Goal: Task Accomplishment & Management: Use online tool/utility

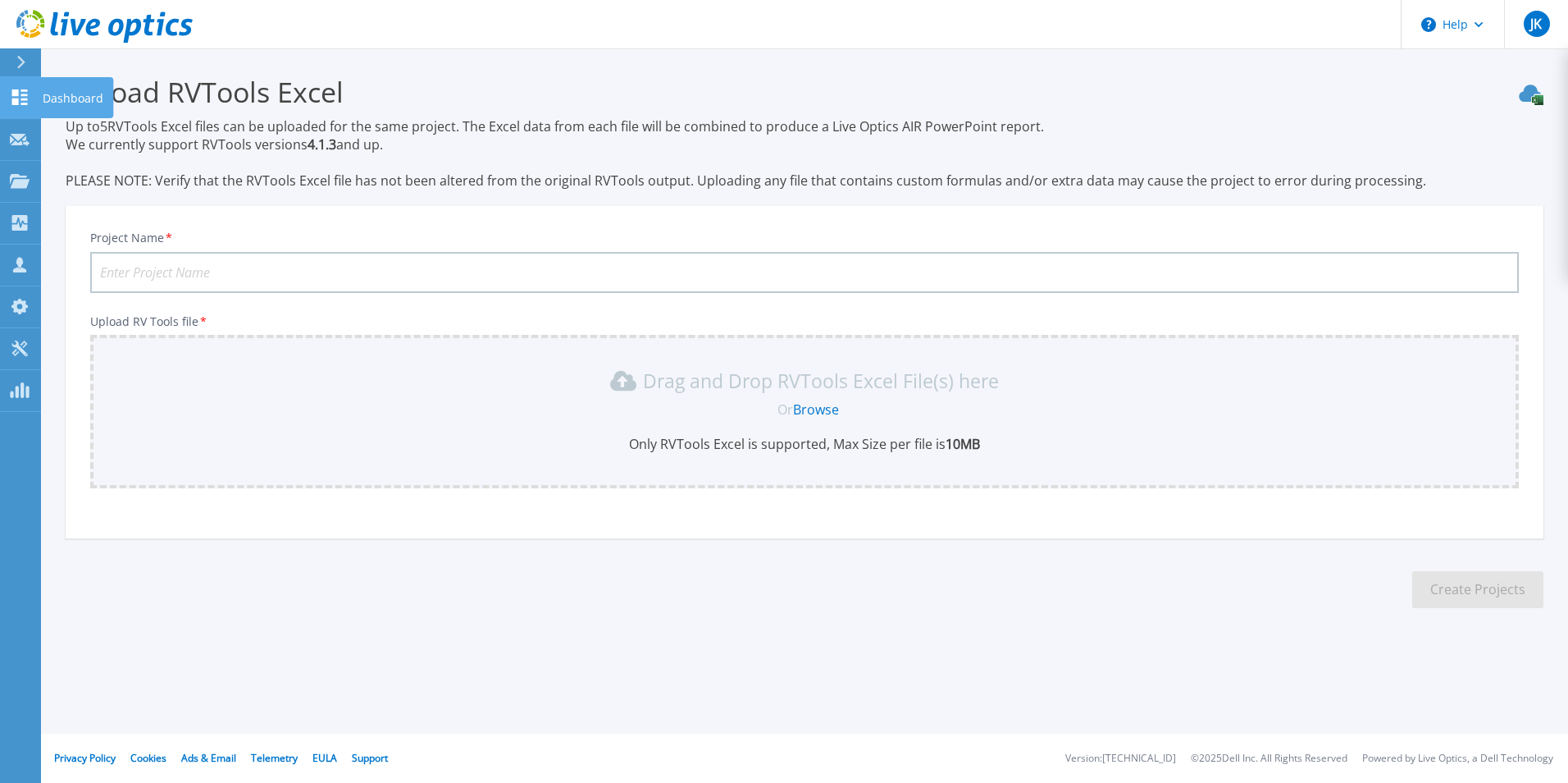
click at [28, 98] on icon at bounding box center [19, 97] width 19 height 16
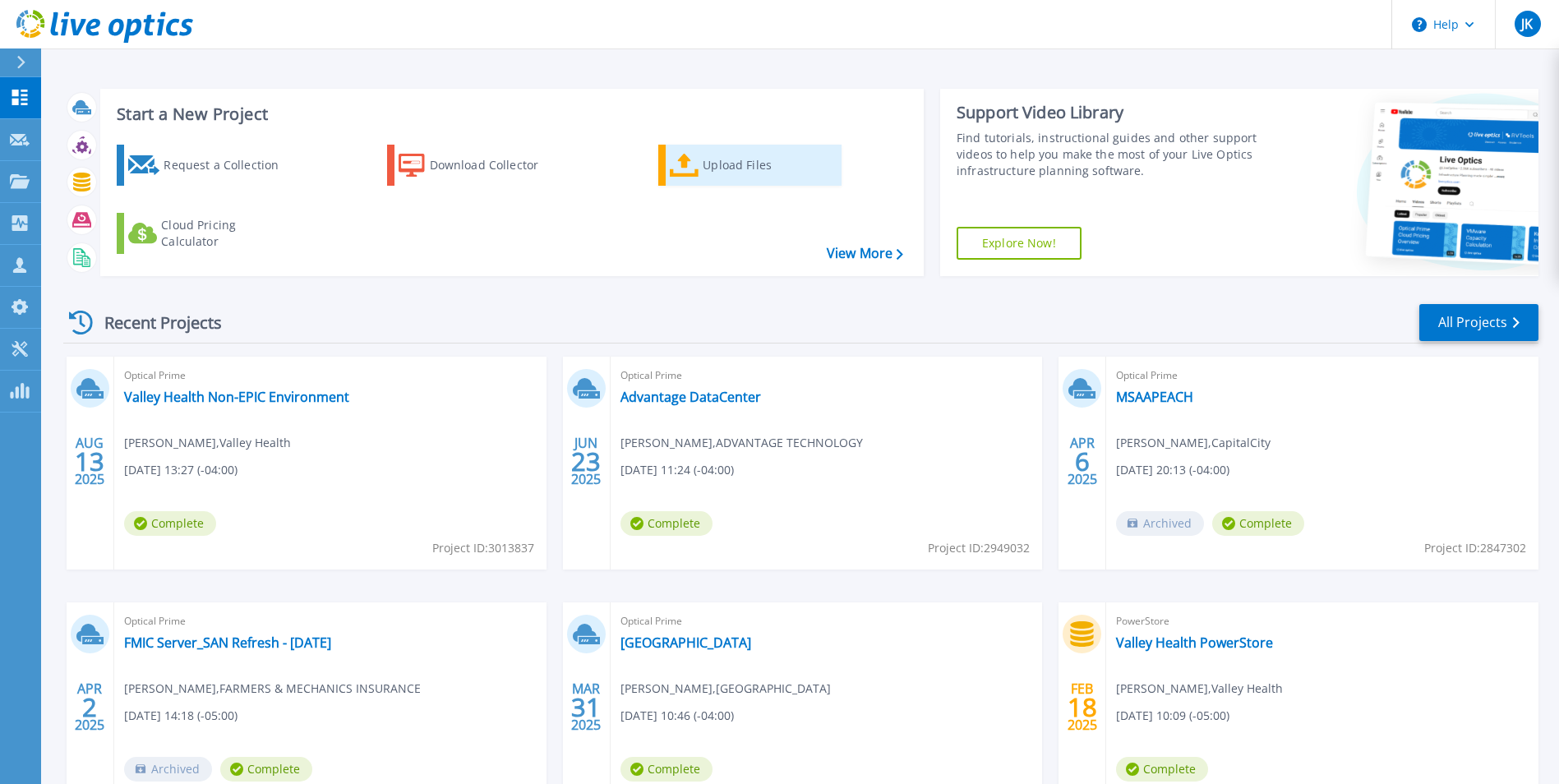
click at [713, 172] on div "Upload Files" at bounding box center [768, 165] width 131 height 33
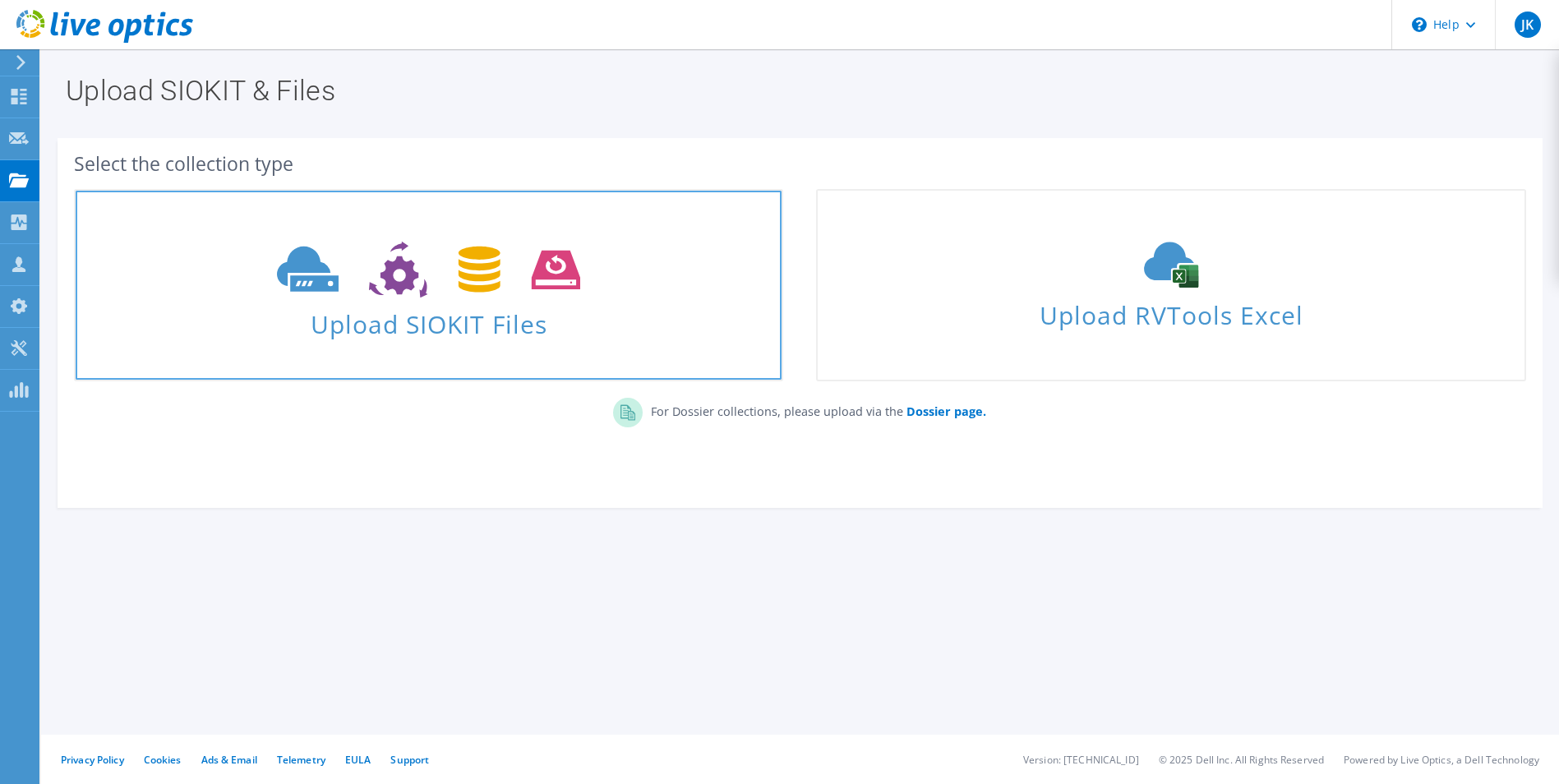
click at [455, 313] on span "Upload SIOKIT Files" at bounding box center [428, 319] width 706 height 35
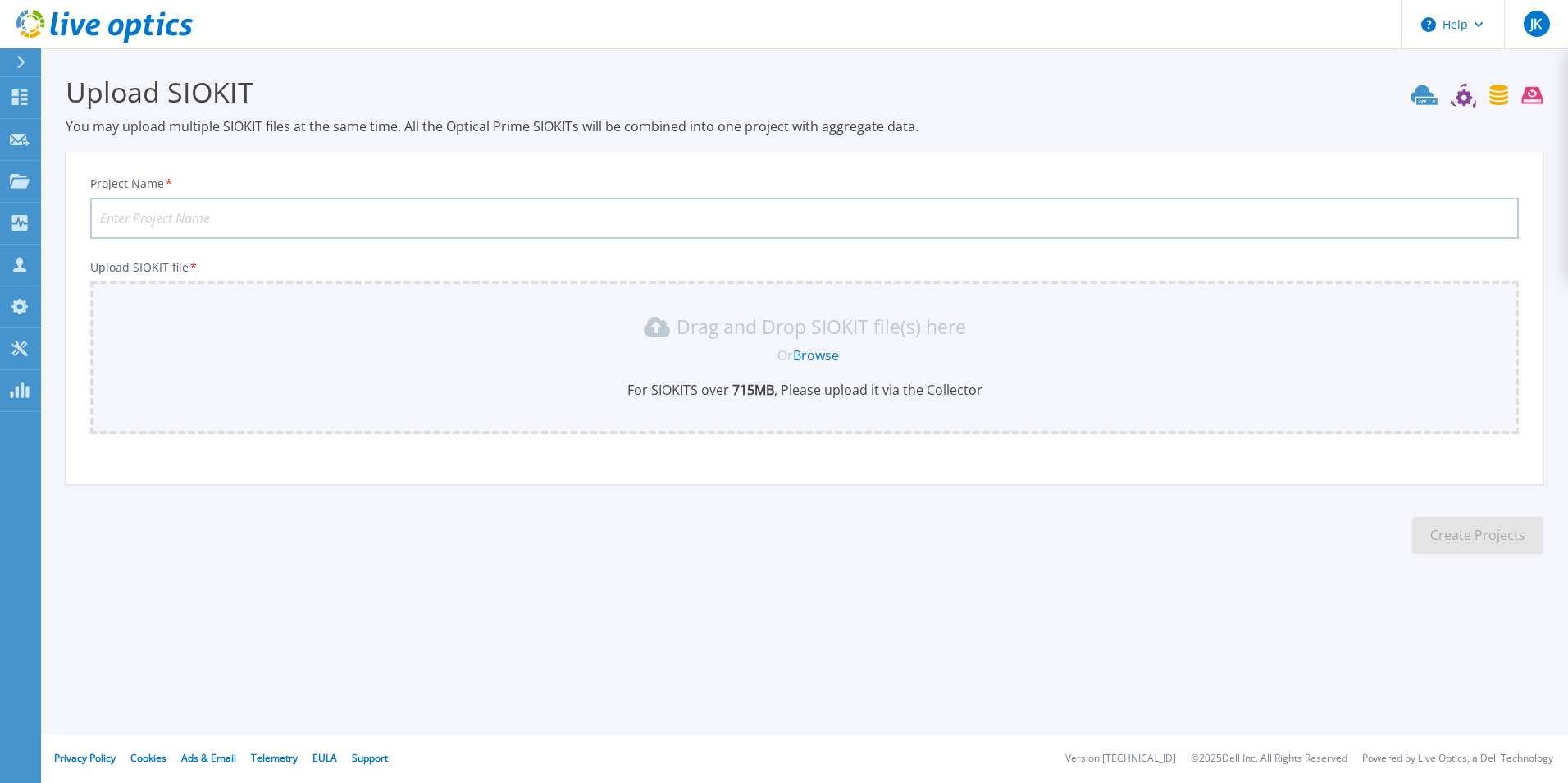
click at [226, 214] on input "Project Name *" at bounding box center [805, 218] width 1429 height 41
click at [224, 219] on input "Project Name *" at bounding box center [805, 218] width 1429 height 41
type input "Jefferson Co Schools"
click at [821, 358] on link "Browse" at bounding box center [816, 355] width 46 height 18
click at [822, 357] on link "Browse" at bounding box center [816, 355] width 46 height 18
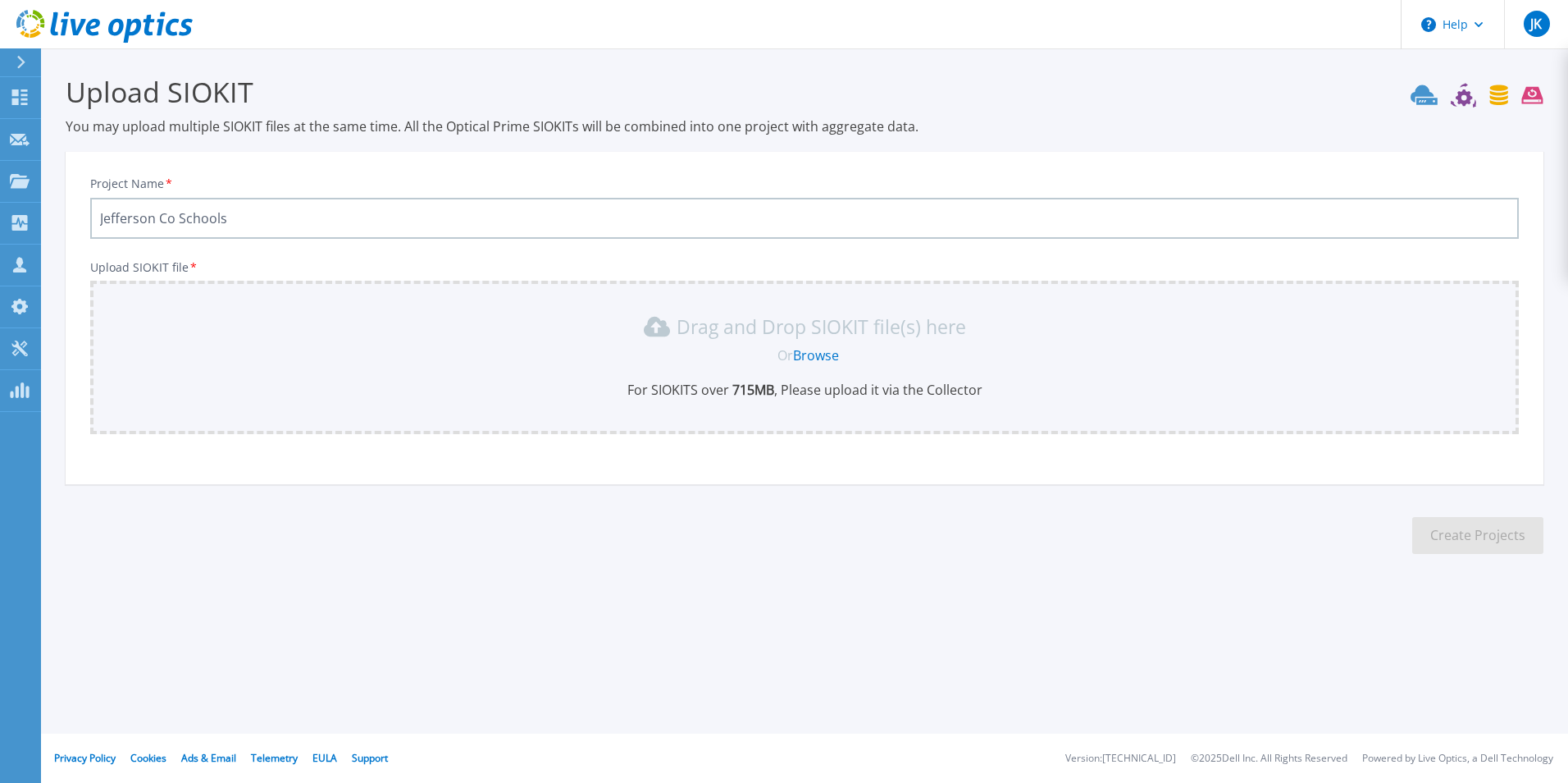
click at [809, 352] on link "Browse" at bounding box center [816, 355] width 46 height 18
drag, startPoint x: 287, startPoint y: 213, endPoint x: 78, endPoint y: 208, distance: 209.1
click at [78, 208] on div "Project Name * Jefferson Co Schools Upload SIOKIT file * Drag and Drop SIOKIT f…" at bounding box center [804, 323] width 1478 height 321
click at [18, 102] on icon at bounding box center [19, 97] width 19 height 16
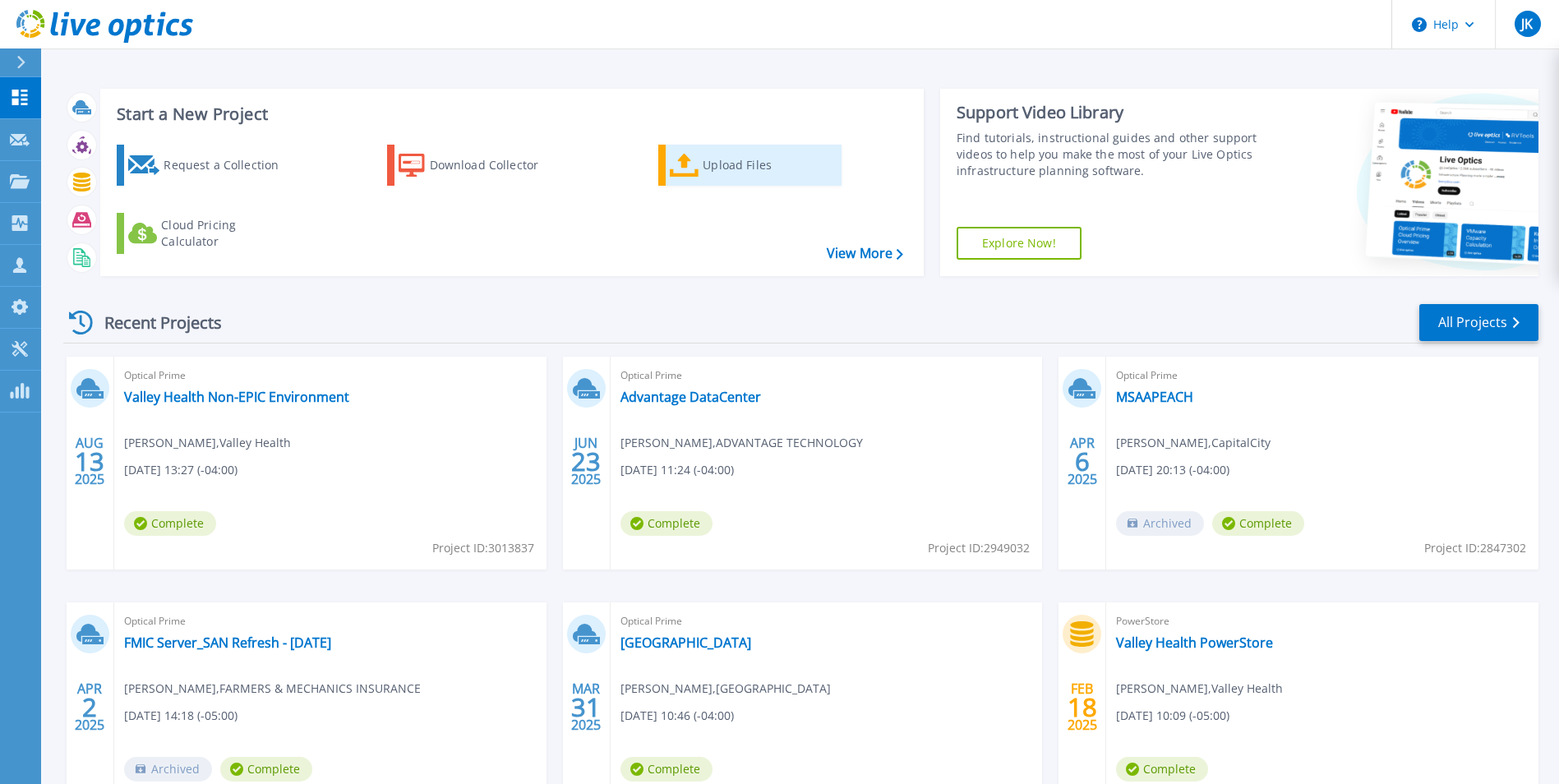
click at [740, 159] on div "Upload Files" at bounding box center [768, 165] width 131 height 33
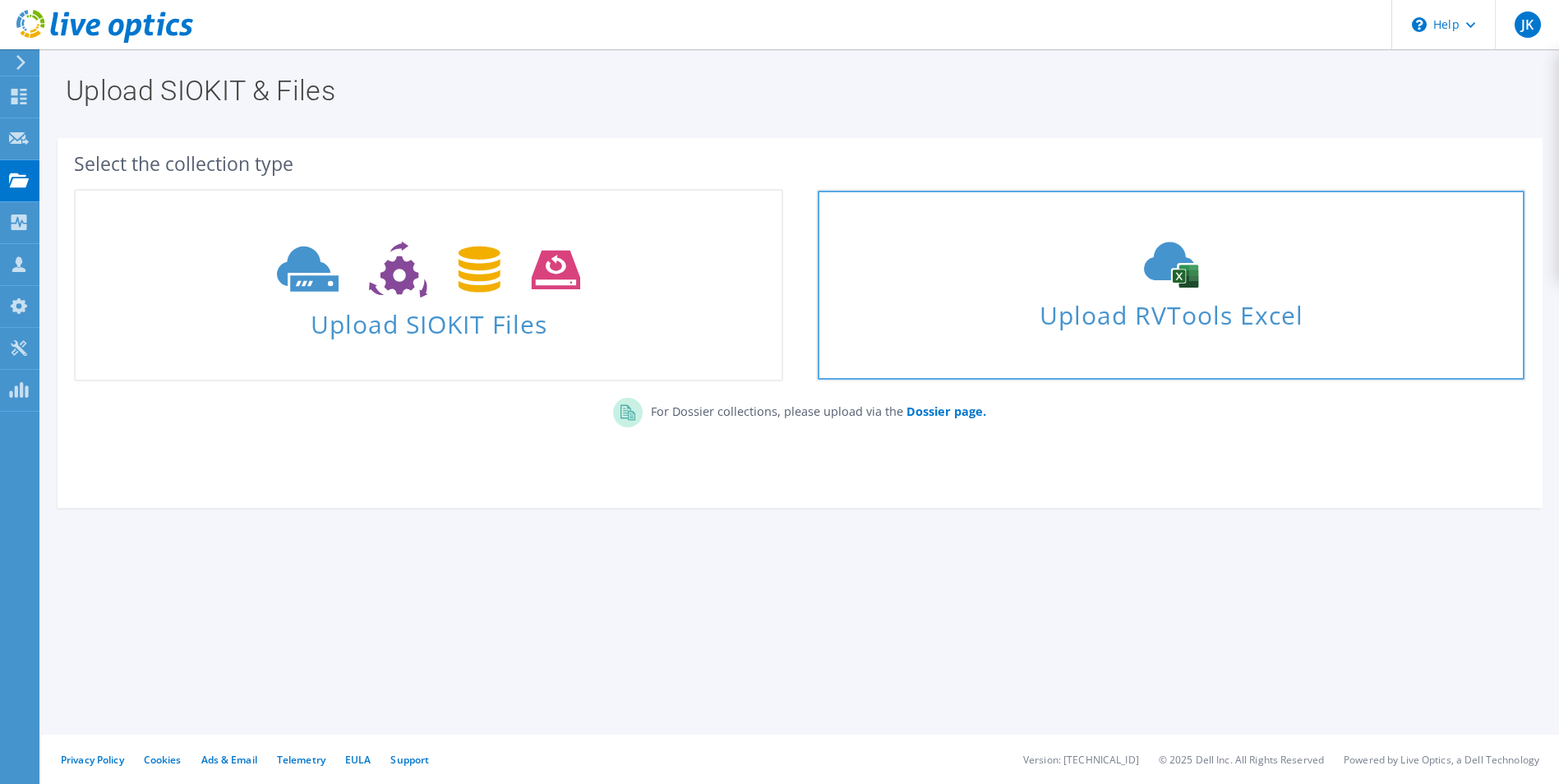
click at [1230, 300] on span "Upload RVTools Excel" at bounding box center [1170, 311] width 706 height 35
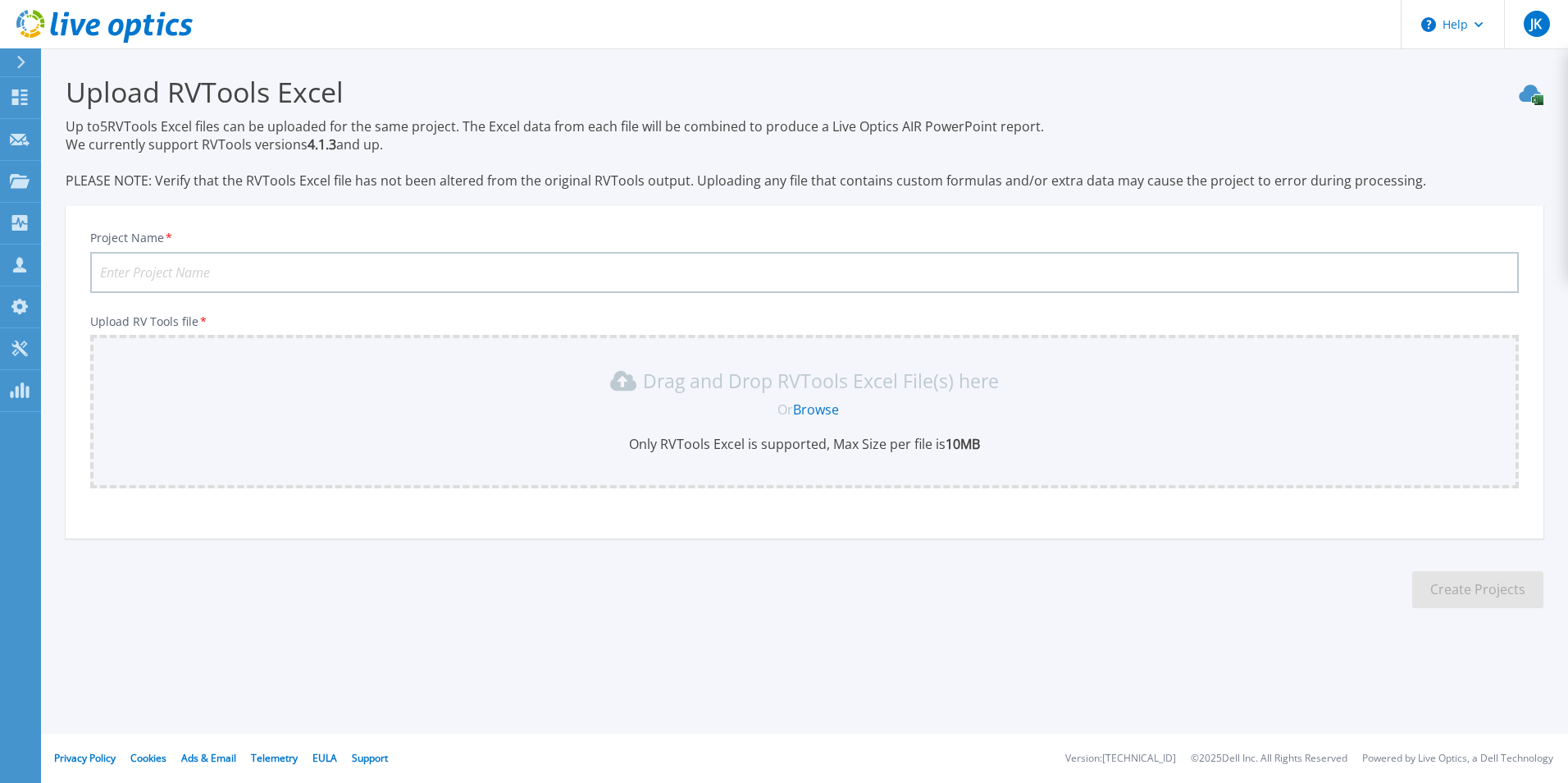
click at [302, 274] on input "Project Name *" at bounding box center [805, 272] width 1429 height 41
paste input "Jefferson Co Schools"
type input "Jefferson Co Schools"
click at [829, 410] on link "Browse" at bounding box center [816, 410] width 46 height 18
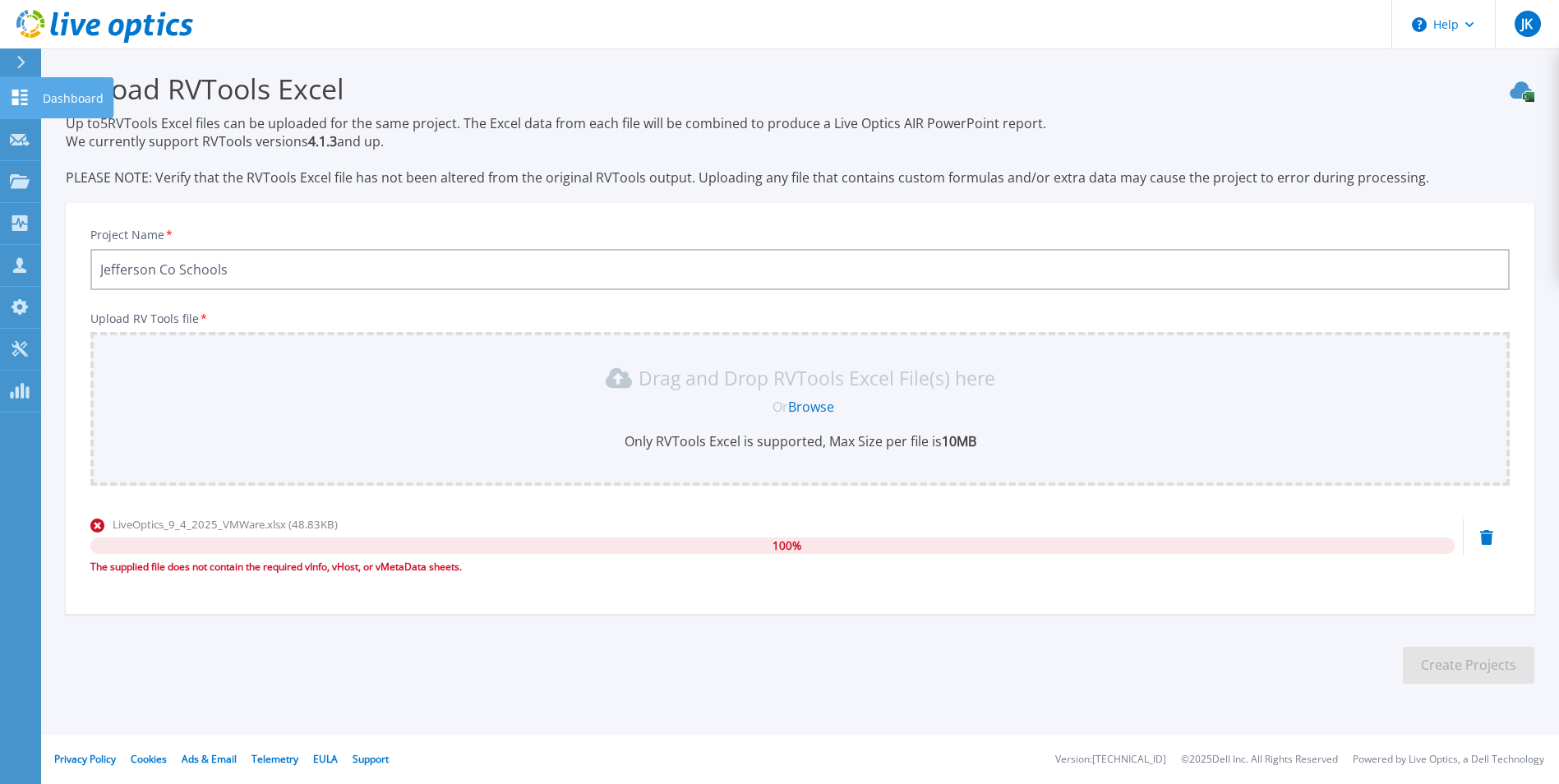
click at [23, 100] on icon at bounding box center [19, 97] width 16 height 16
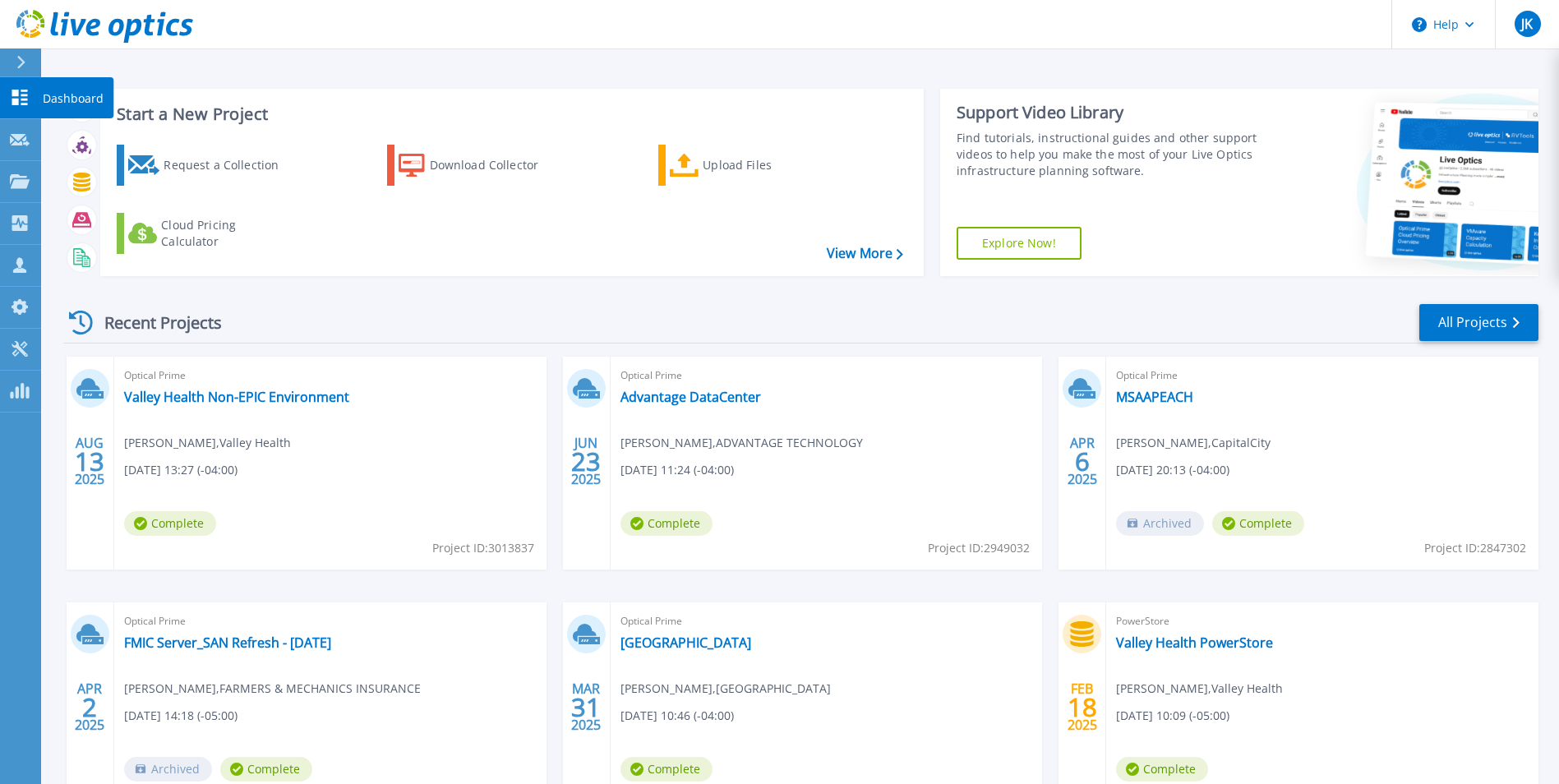
click at [23, 93] on icon at bounding box center [19, 97] width 19 height 16
click at [694, 153] on icon at bounding box center [684, 165] width 30 height 24
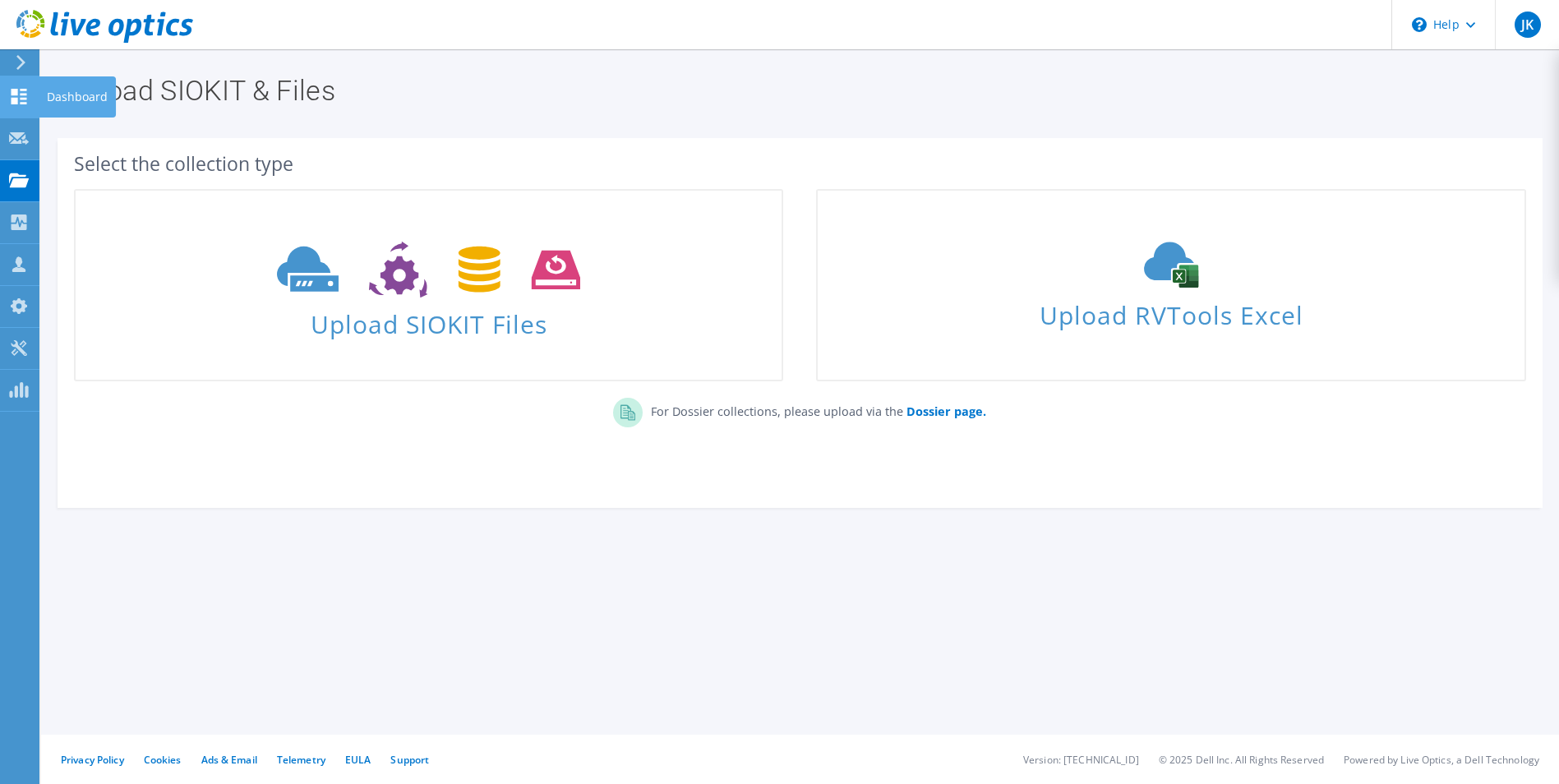
click at [14, 93] on use at bounding box center [18, 96] width 16 height 16
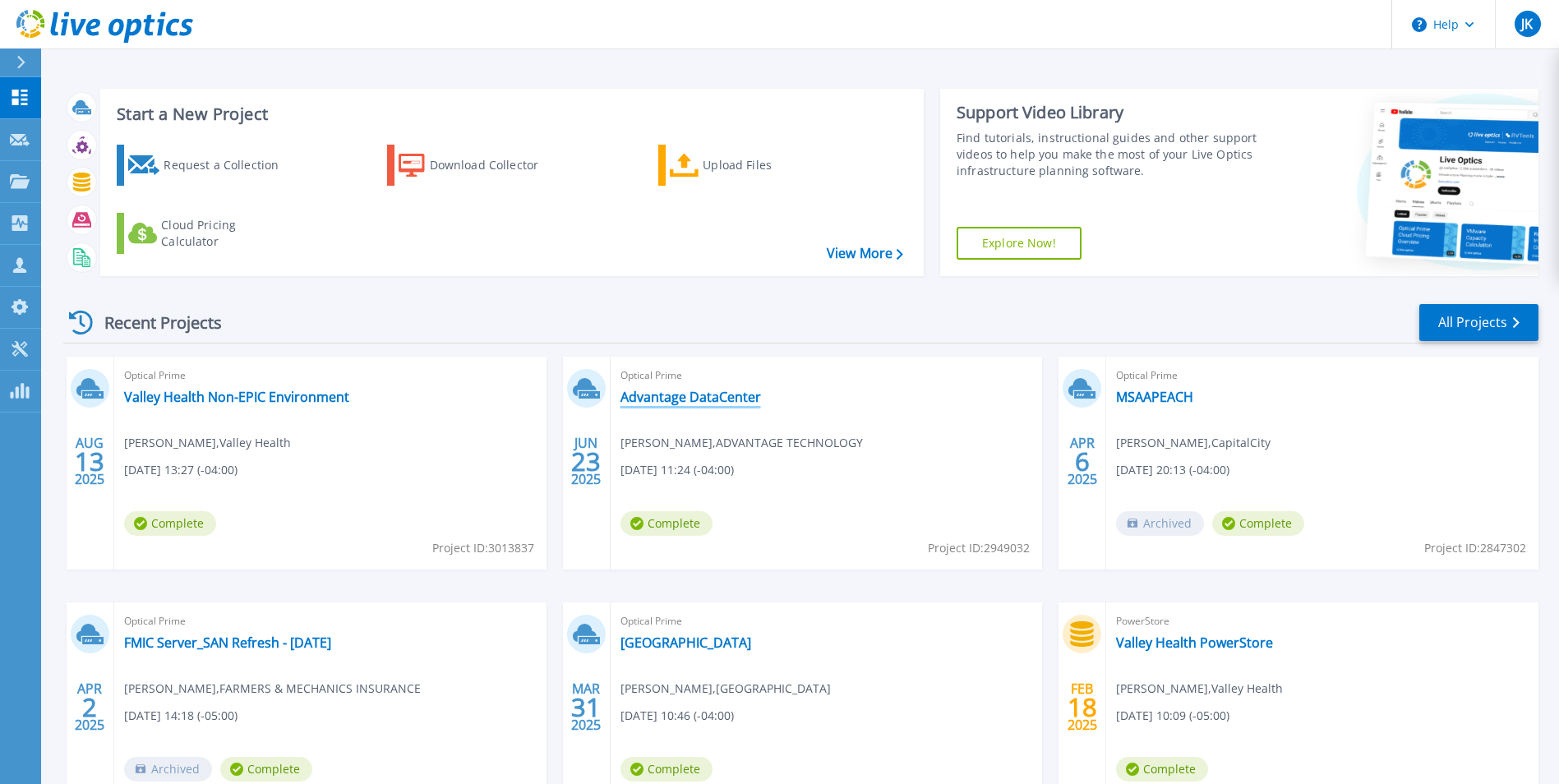
click at [723, 398] on link "Advantage DataCenter" at bounding box center [691, 397] width 141 height 17
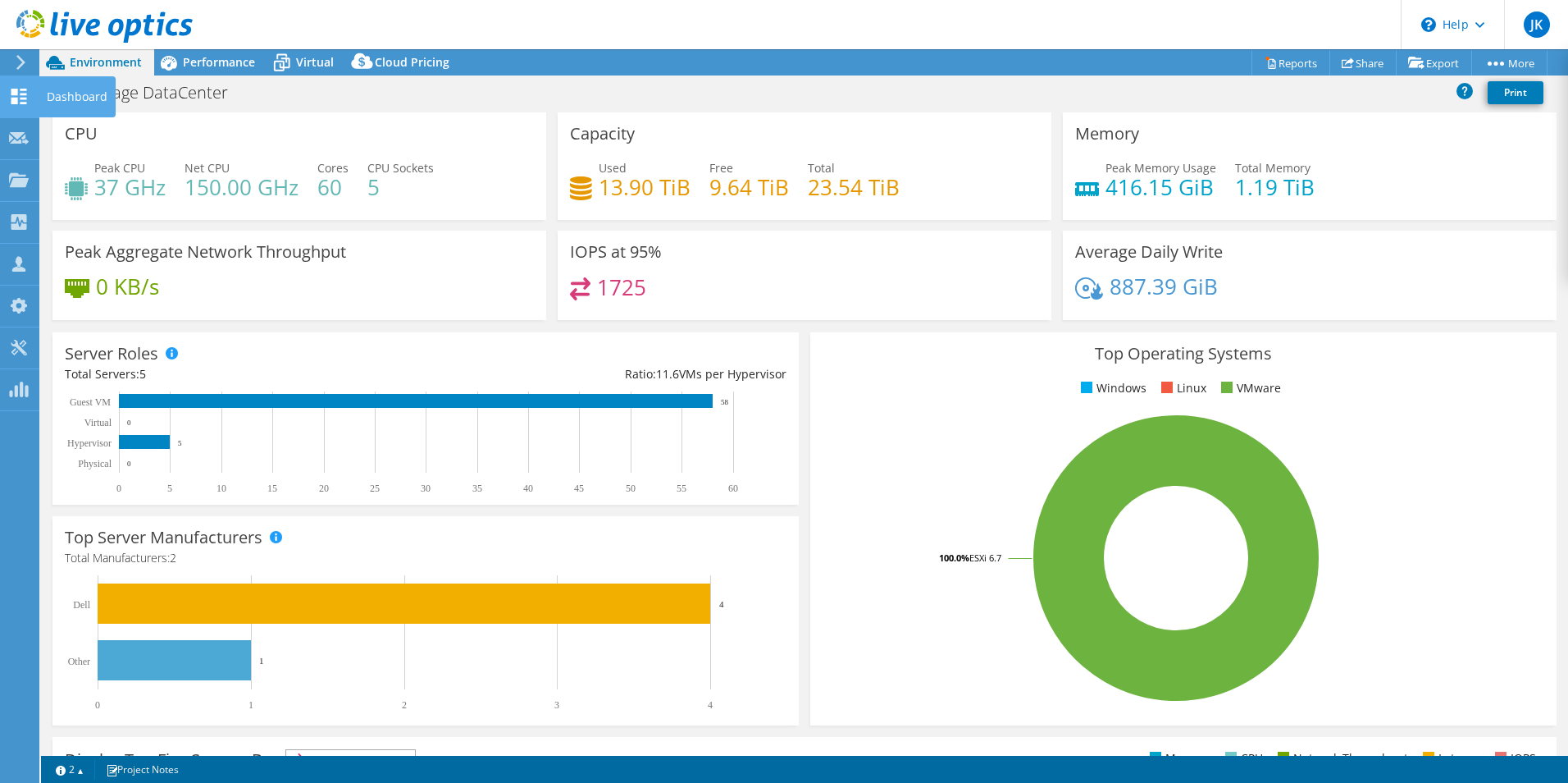
click at [17, 91] on use at bounding box center [18, 96] width 16 height 16
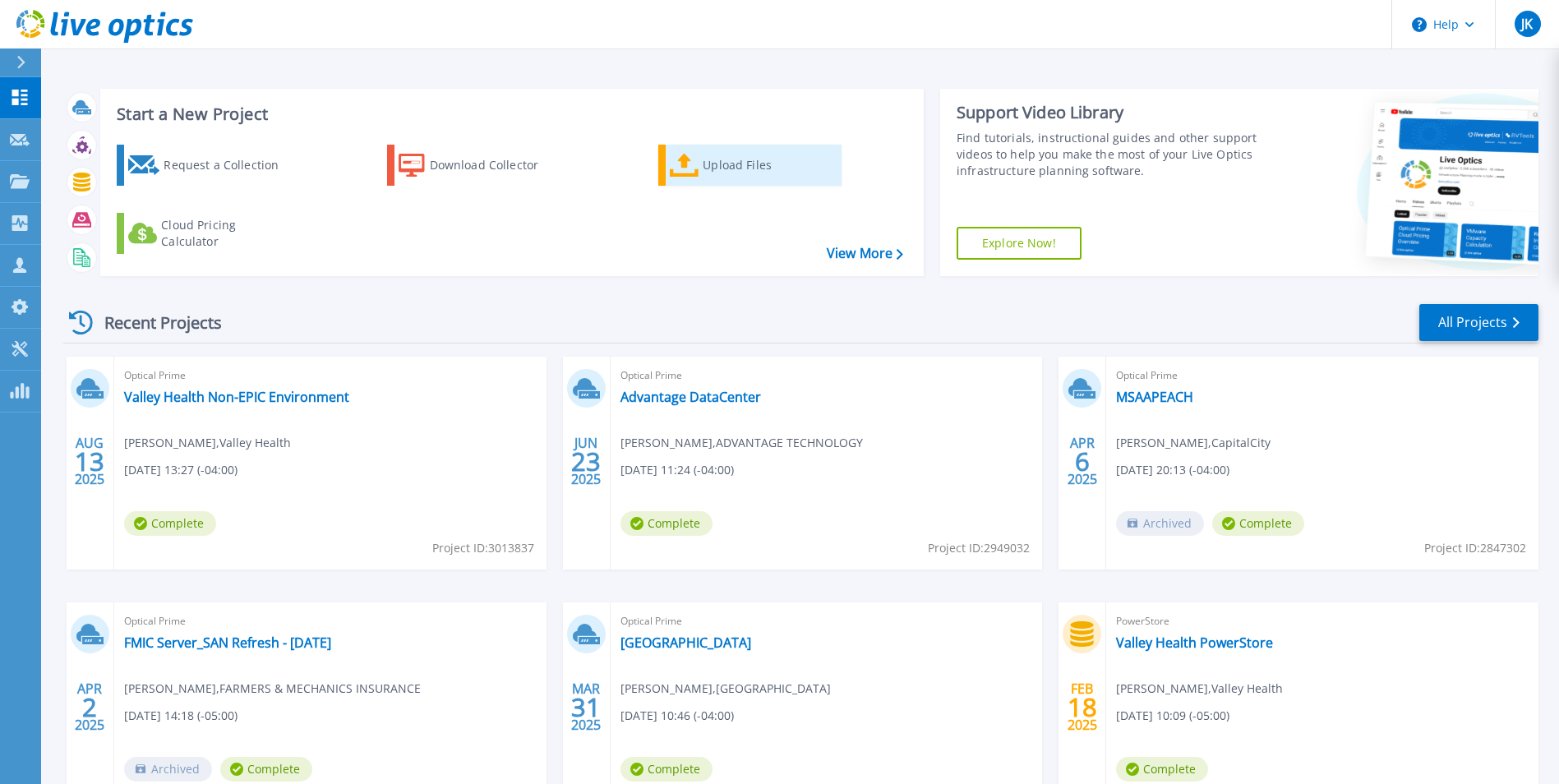
click at [740, 175] on div "Upload Files" at bounding box center [768, 165] width 131 height 33
